Goal: Find specific page/section: Find specific page/section

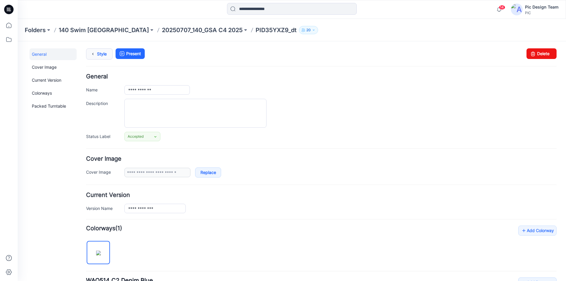
click at [101, 53] on link "Style" at bounding box center [99, 53] width 27 height 11
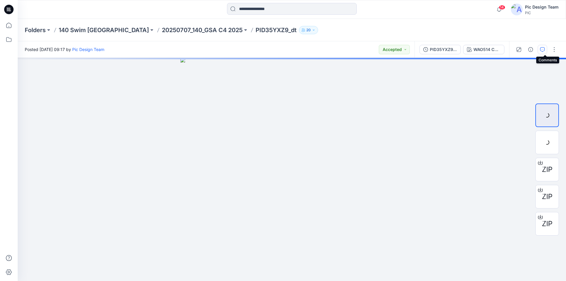
click at [544, 49] on icon "button" at bounding box center [542, 49] width 5 height 5
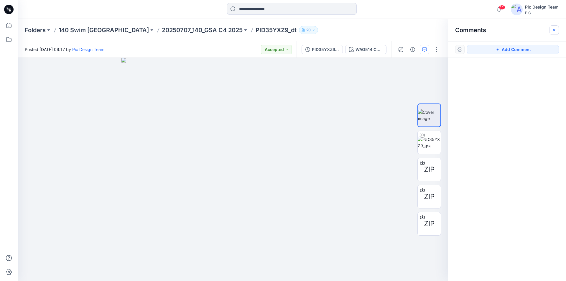
click at [554, 29] on icon "button" at bounding box center [554, 30] width 2 height 2
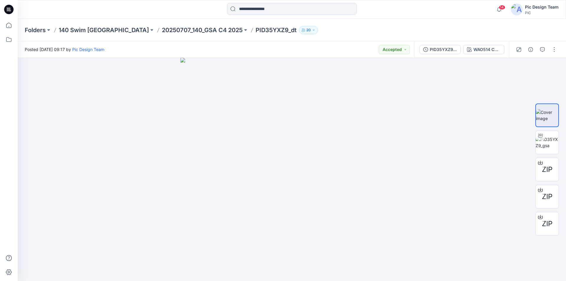
click at [9, 9] on icon at bounding box center [10, 9] width 2 height 0
